Goal: Task Accomplishment & Management: Use online tool/utility

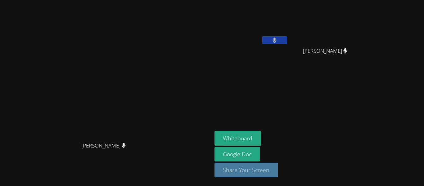
click at [278, 172] on button "Share Your Screen" at bounding box center [246, 170] width 64 height 15
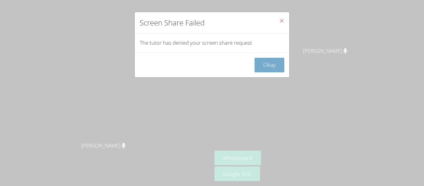
click at [279, 67] on button "Okay" at bounding box center [269, 65] width 30 height 15
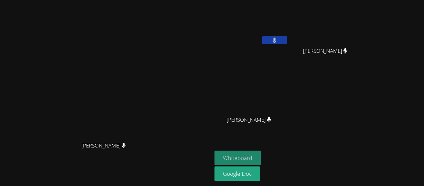
click at [261, 160] on button "Whiteboard" at bounding box center [237, 157] width 47 height 15
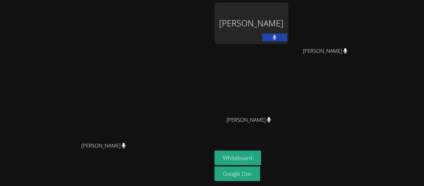
click at [287, 34] on button at bounding box center [274, 38] width 25 height 8
click at [287, 39] on button at bounding box center [274, 38] width 25 height 8
click at [287, 34] on button at bounding box center [274, 38] width 25 height 8
click at [287, 41] on button at bounding box center [274, 38] width 25 height 8
click at [287, 40] on button at bounding box center [274, 38] width 25 height 8
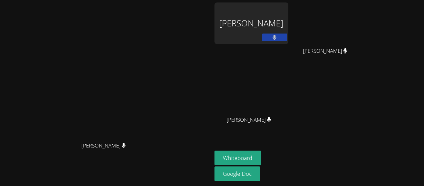
click at [287, 36] on button at bounding box center [274, 38] width 25 height 8
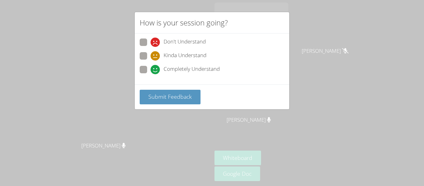
click at [192, 69] on span "Completely Understand" at bounding box center [192, 69] width 56 height 9
click at [156, 69] on input "Completely Understand" at bounding box center [152, 68] width 5 height 5
radio input "true"
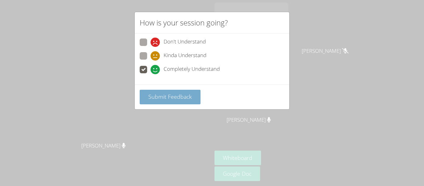
click at [181, 96] on span "Submit Feedback" at bounding box center [169, 96] width 43 height 7
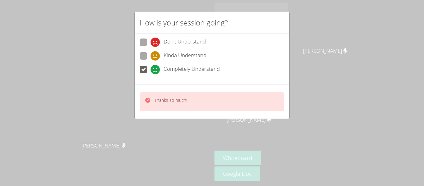
click at [295, 52] on div "How is your session going? Don't Understand Kinda Understand Completely Underst…" at bounding box center [212, 93] width 424 height 186
click at [323, 36] on div "How is your session going? Don't Understand Kinda Understand Completely Underst…" at bounding box center [212, 93] width 424 height 186
